Goal: Use online tool/utility: Utilize a website feature to perform a specific function

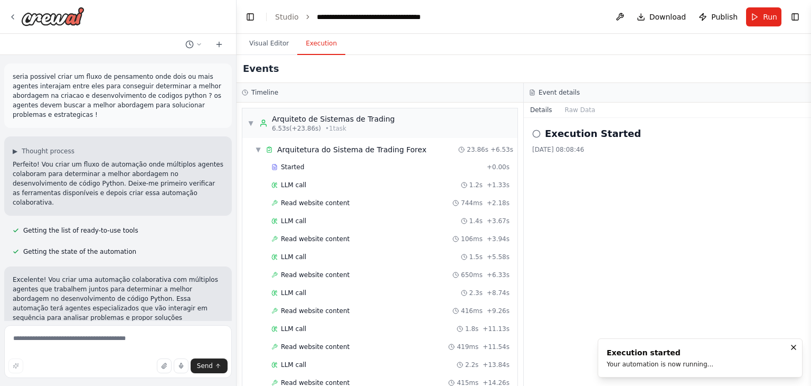
scroll to position [493, 0]
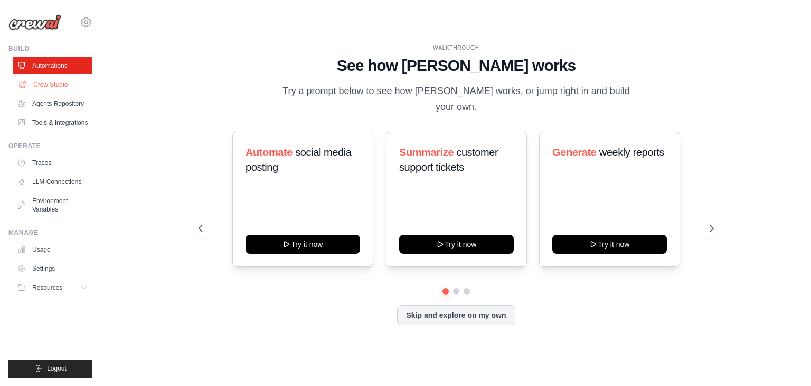
click at [57, 83] on link "Crew Studio" at bounding box center [54, 84] width 80 height 17
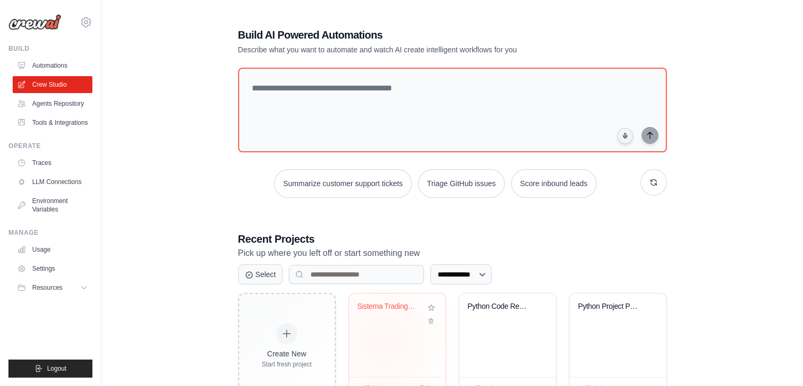
click at [382, 340] on div "Sistema Trading Forex ML AutoAdapta..." at bounding box center [397, 334] width 97 height 83
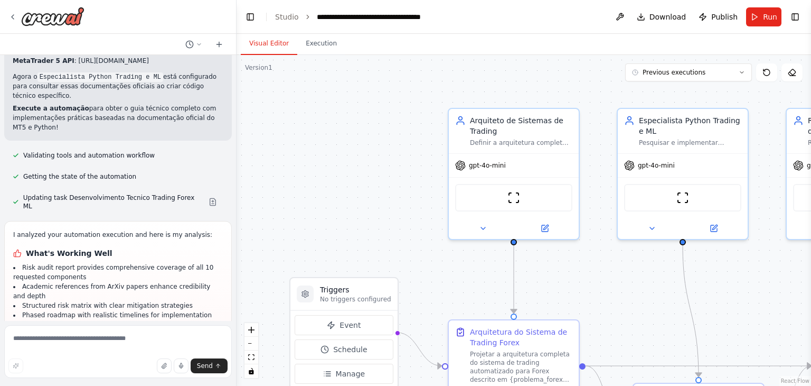
scroll to position [2942, 0]
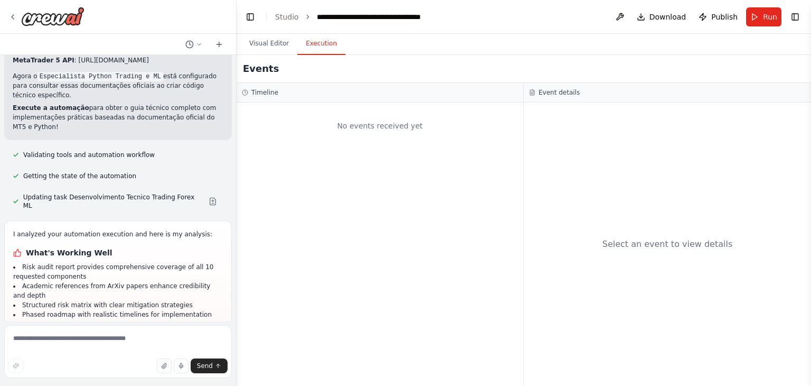
click at [317, 49] on button "Execution" at bounding box center [321, 44] width 48 height 22
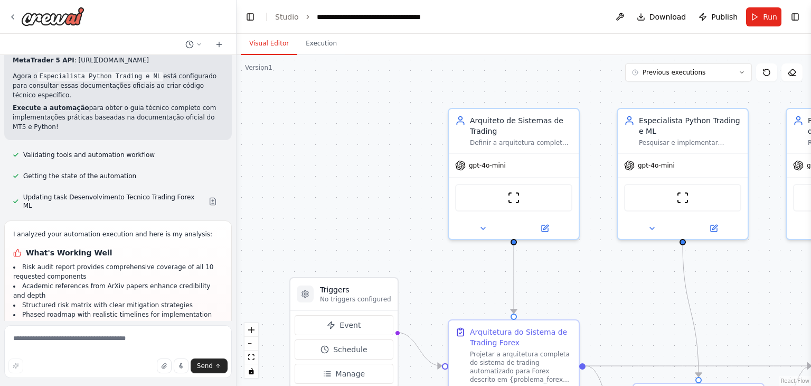
click at [273, 45] on button "Visual Editor" at bounding box center [269, 44] width 57 height 22
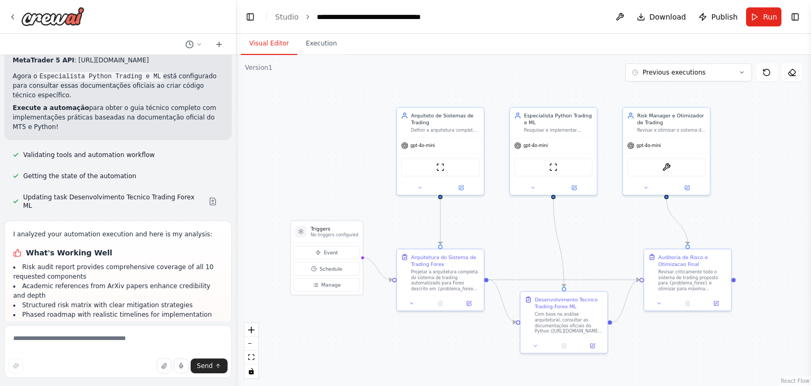
drag, startPoint x: 639, startPoint y: 311, endPoint x: 541, endPoint y: 249, distance: 115.9
click at [541, 249] on div ".deletable-edge-delete-btn { width: 20px; height: 20px; border: 0px solid #ffff…" at bounding box center [524, 220] width 575 height 331
click at [761, 18] on button "Run" at bounding box center [763, 16] width 35 height 19
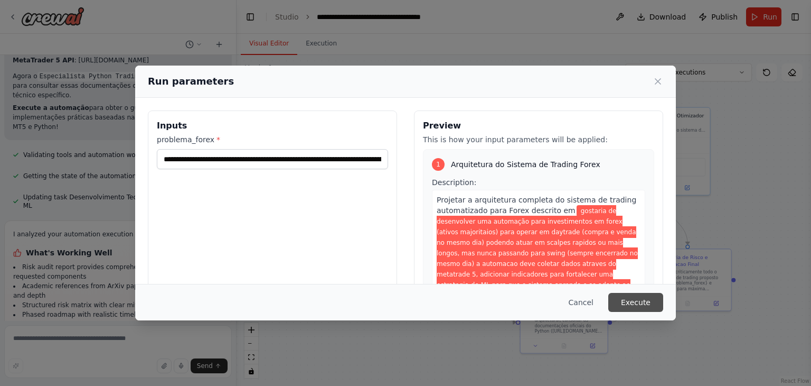
click at [637, 301] on button "Execute" at bounding box center [635, 302] width 55 height 19
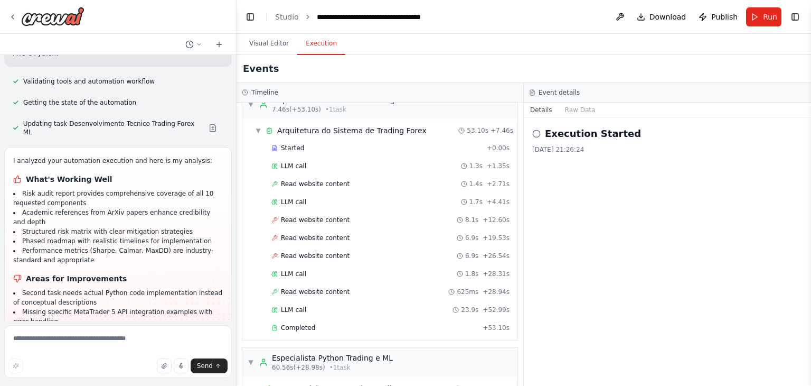
scroll to position [3027, 0]
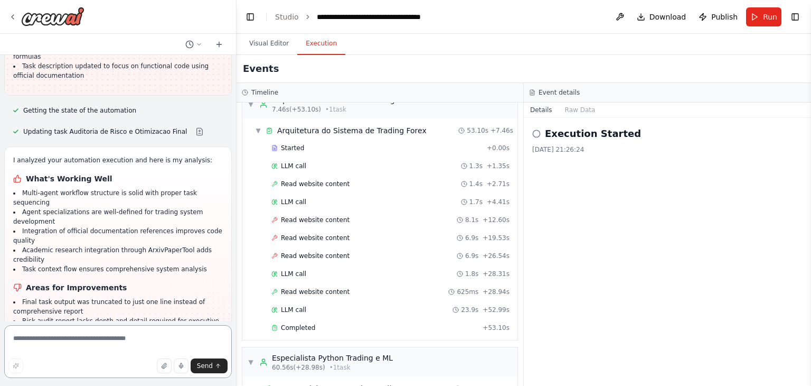
scroll to position [3319, 0]
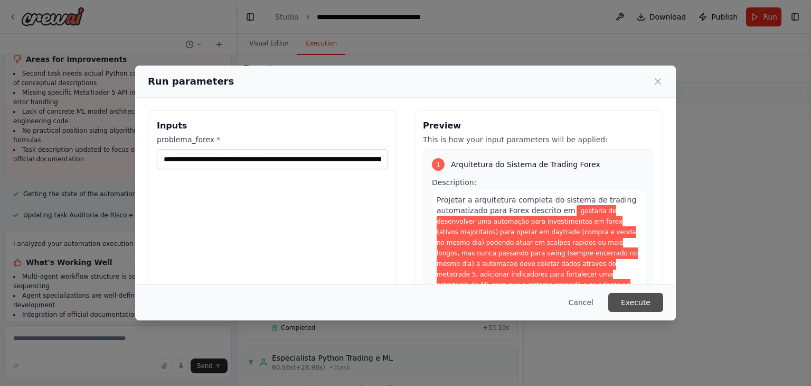
click at [632, 300] on button "Execute" at bounding box center [635, 302] width 55 height 19
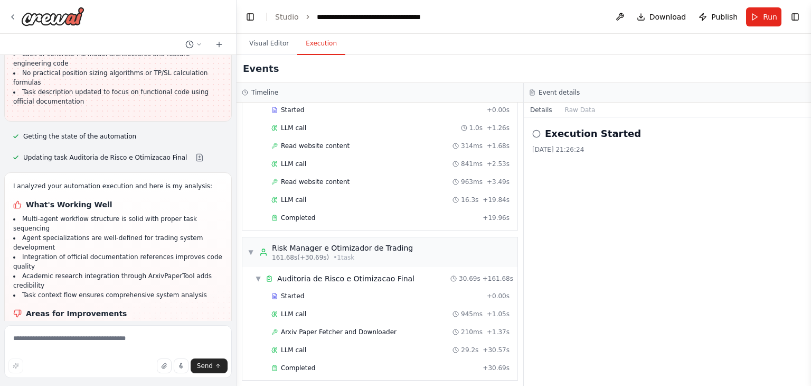
scroll to position [3319, 0]
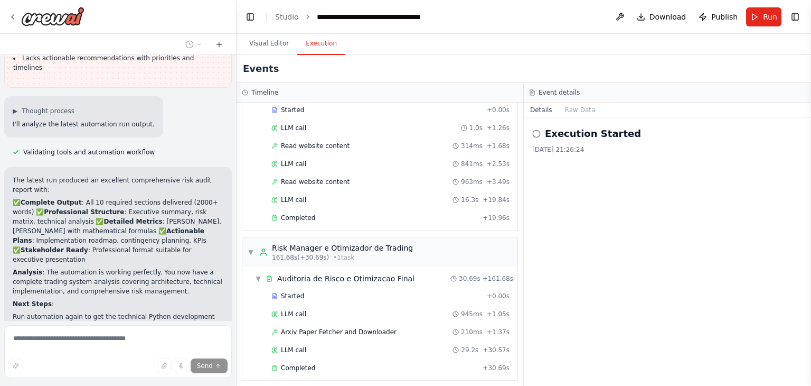
scroll to position [3647, 0]
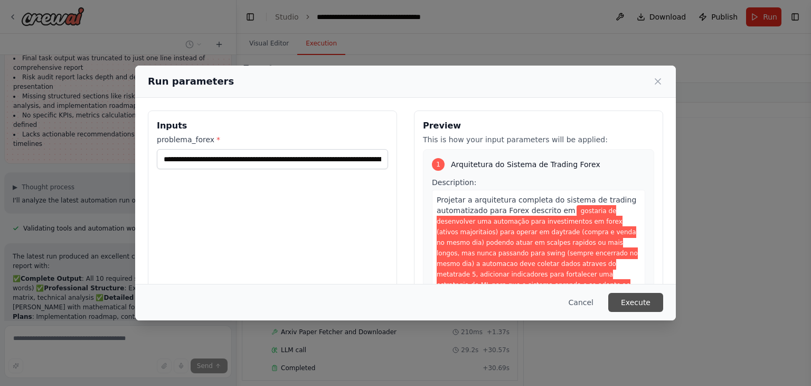
click at [640, 300] on button "Execute" at bounding box center [635, 302] width 55 height 19
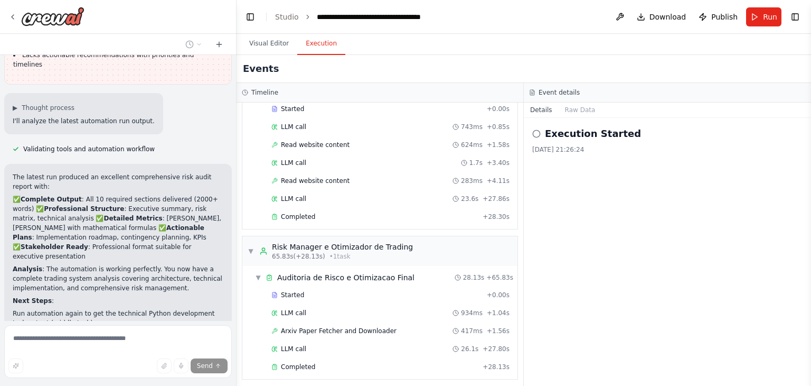
scroll to position [3647, 0]
